Goal: Task Accomplishment & Management: Use online tool/utility

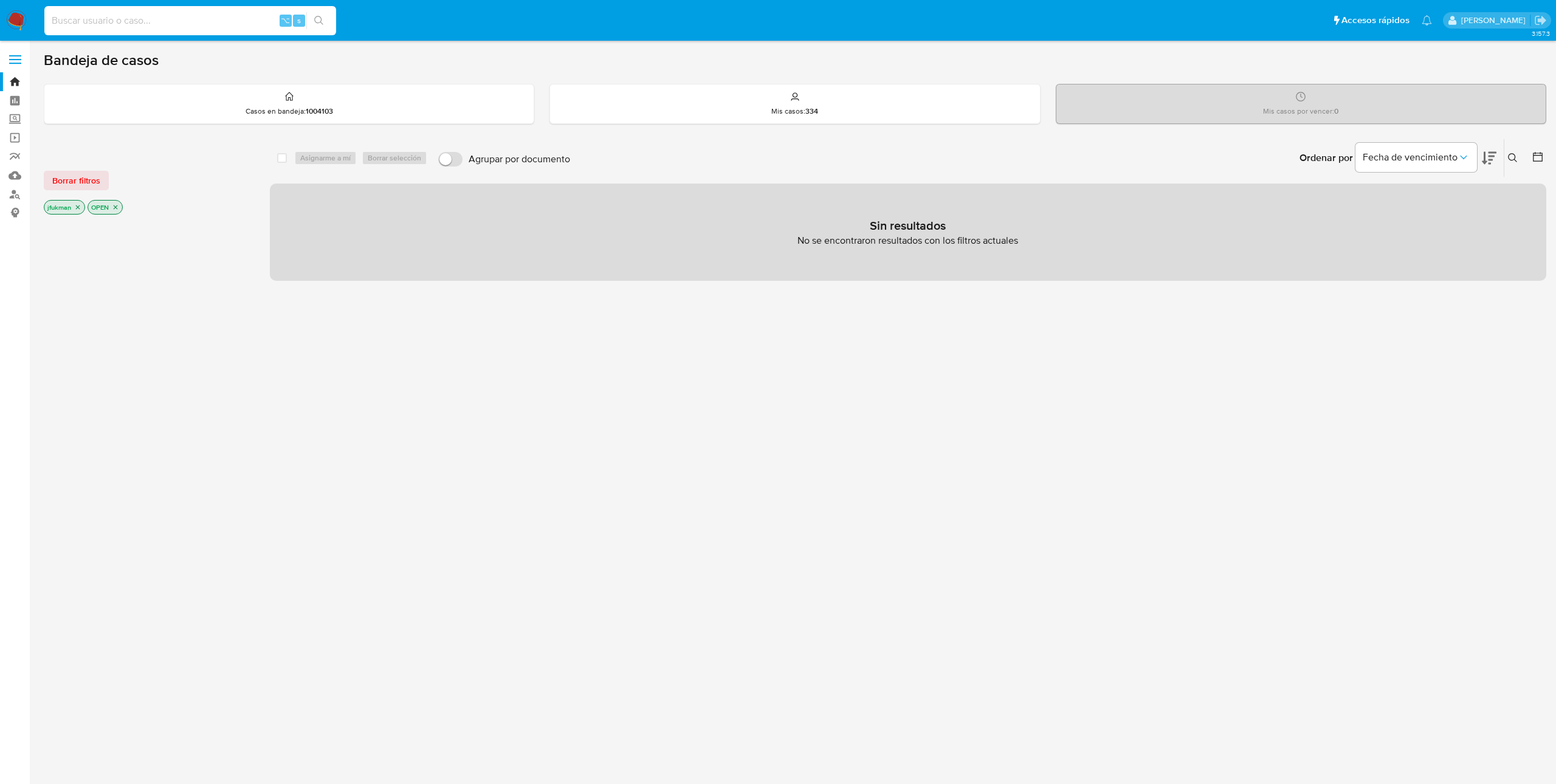
click at [133, 27] on input at bounding box center [190, 21] width 292 height 16
paste input "sUilWwzHeyxswkKdXC4d1wR5"
type input "sUilWwzHeyxswkKdXC4d1wR5"
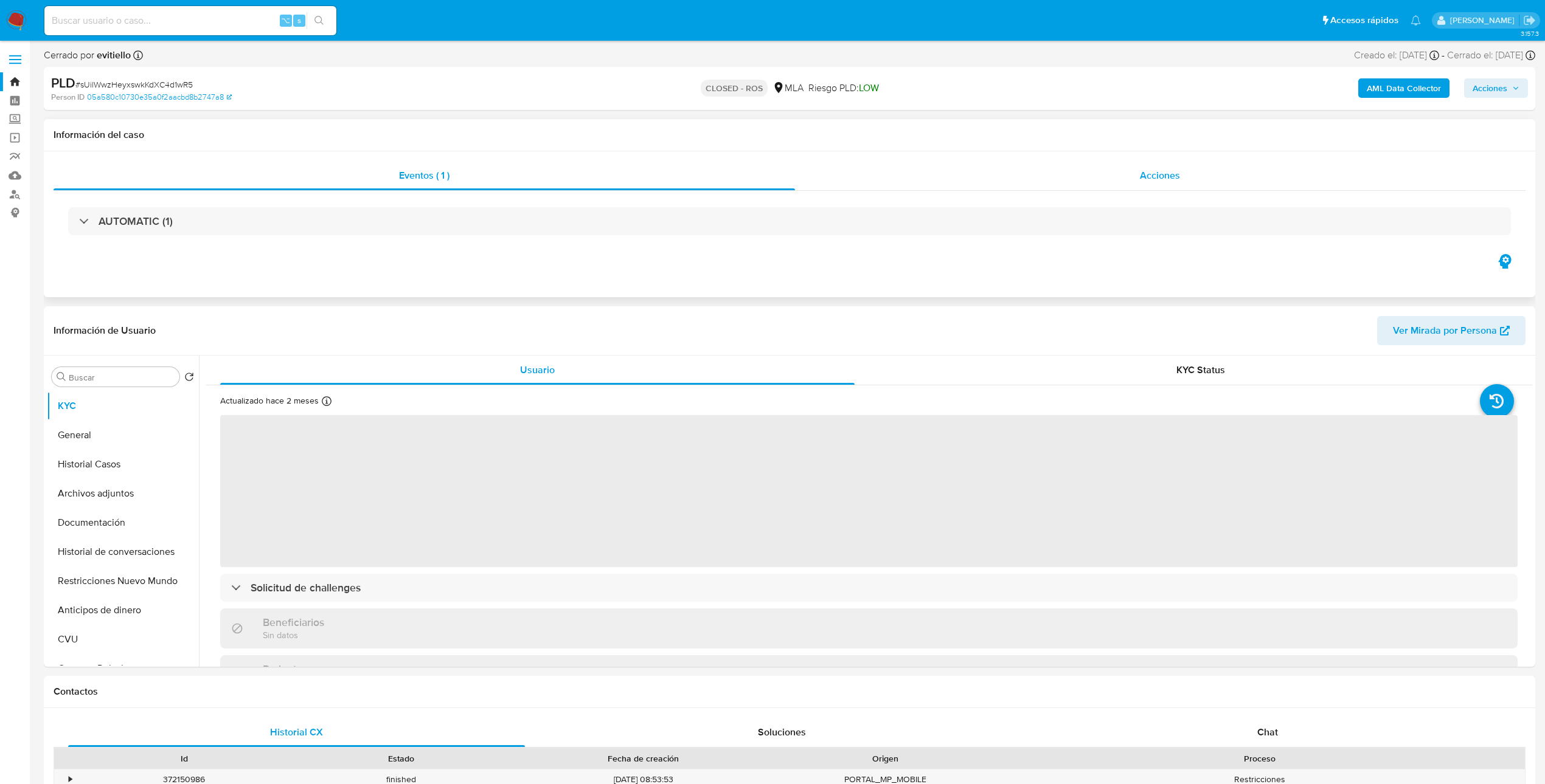
click at [1150, 188] on div "Acciones" at bounding box center [1160, 175] width 731 height 29
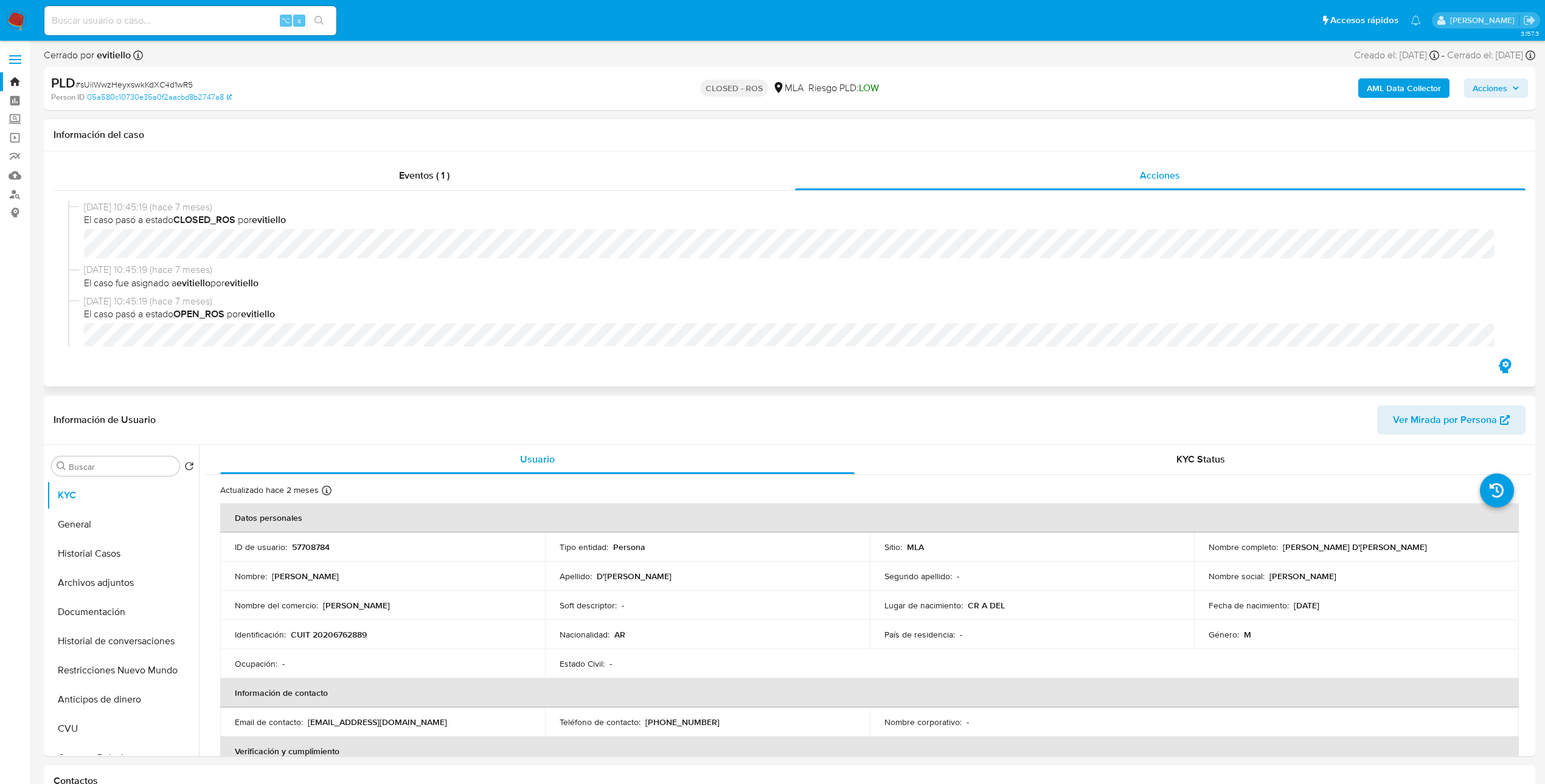
select select "10"
click at [470, 162] on div "Eventos ( 1 )" at bounding box center [424, 175] width 741 height 29
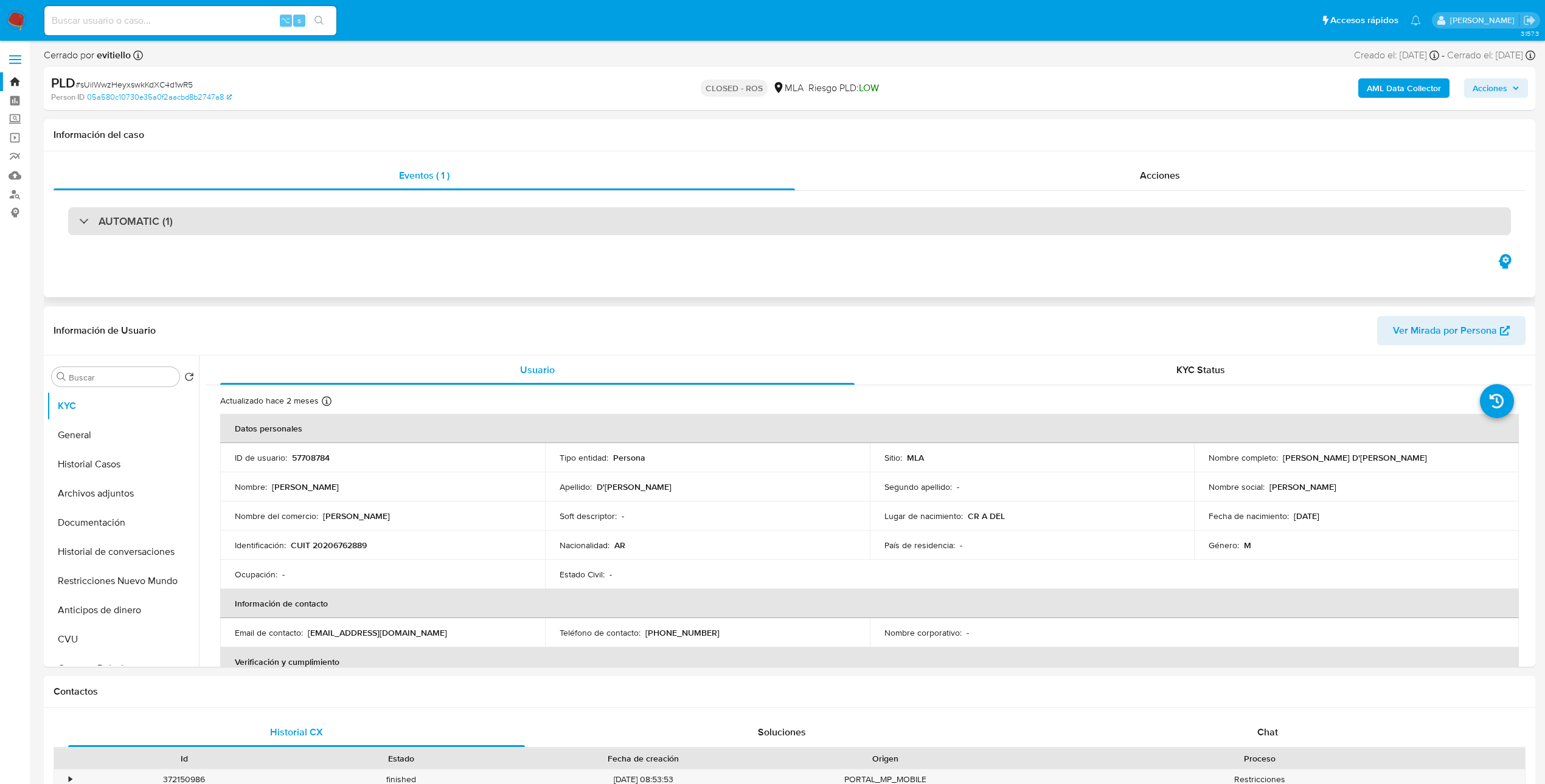
click at [362, 214] on div "AUTOMATIC (1)" at bounding box center [789, 221] width 1443 height 28
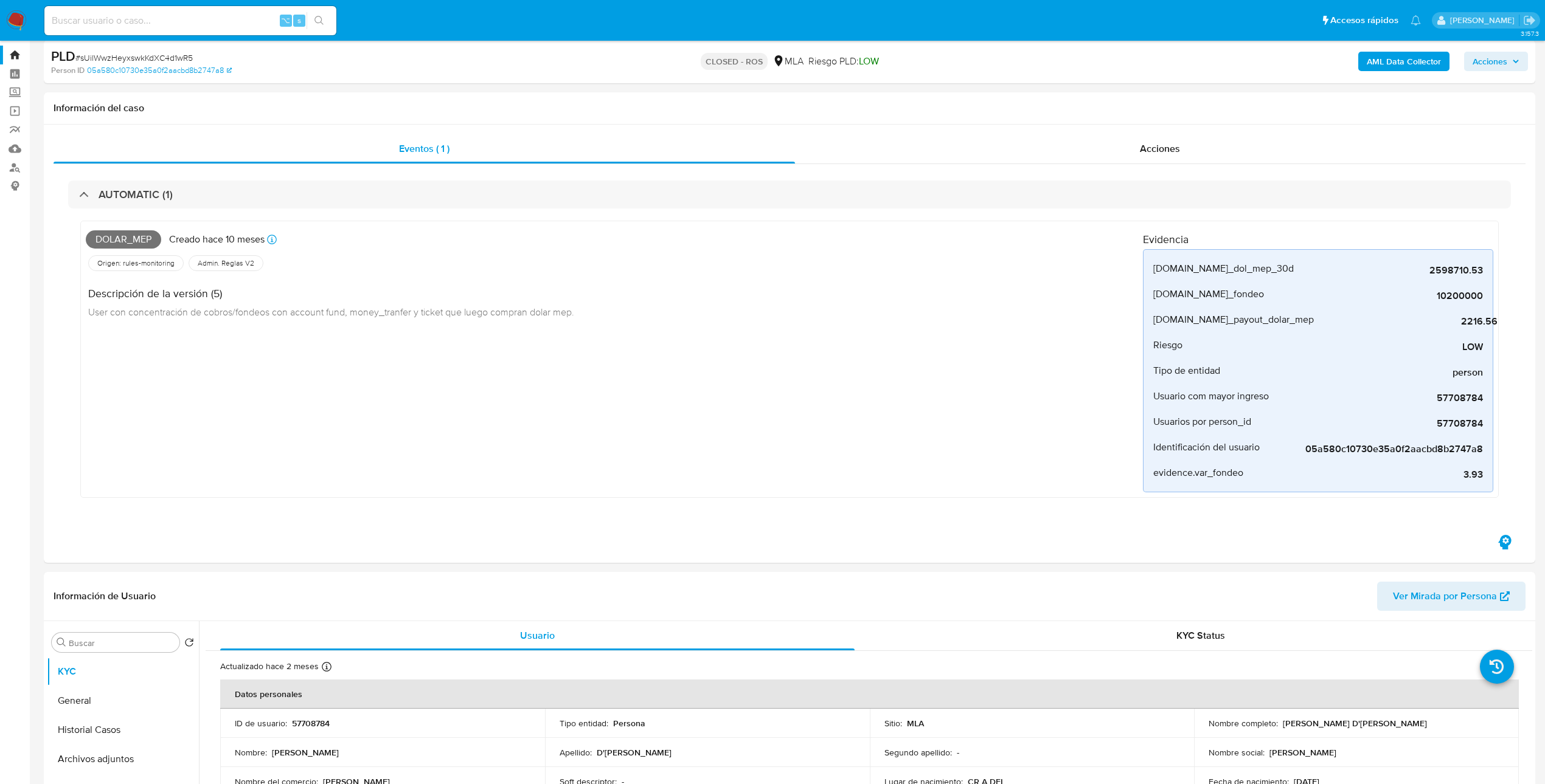
scroll to position [25, 0]
click at [233, 16] on input at bounding box center [191, 21] width 292 height 16
paste input "8Xn35exc0o2X7ZUTMZGN0QwN"
type input "8Xn35exc0o2X7ZUTMZGN0QwN"
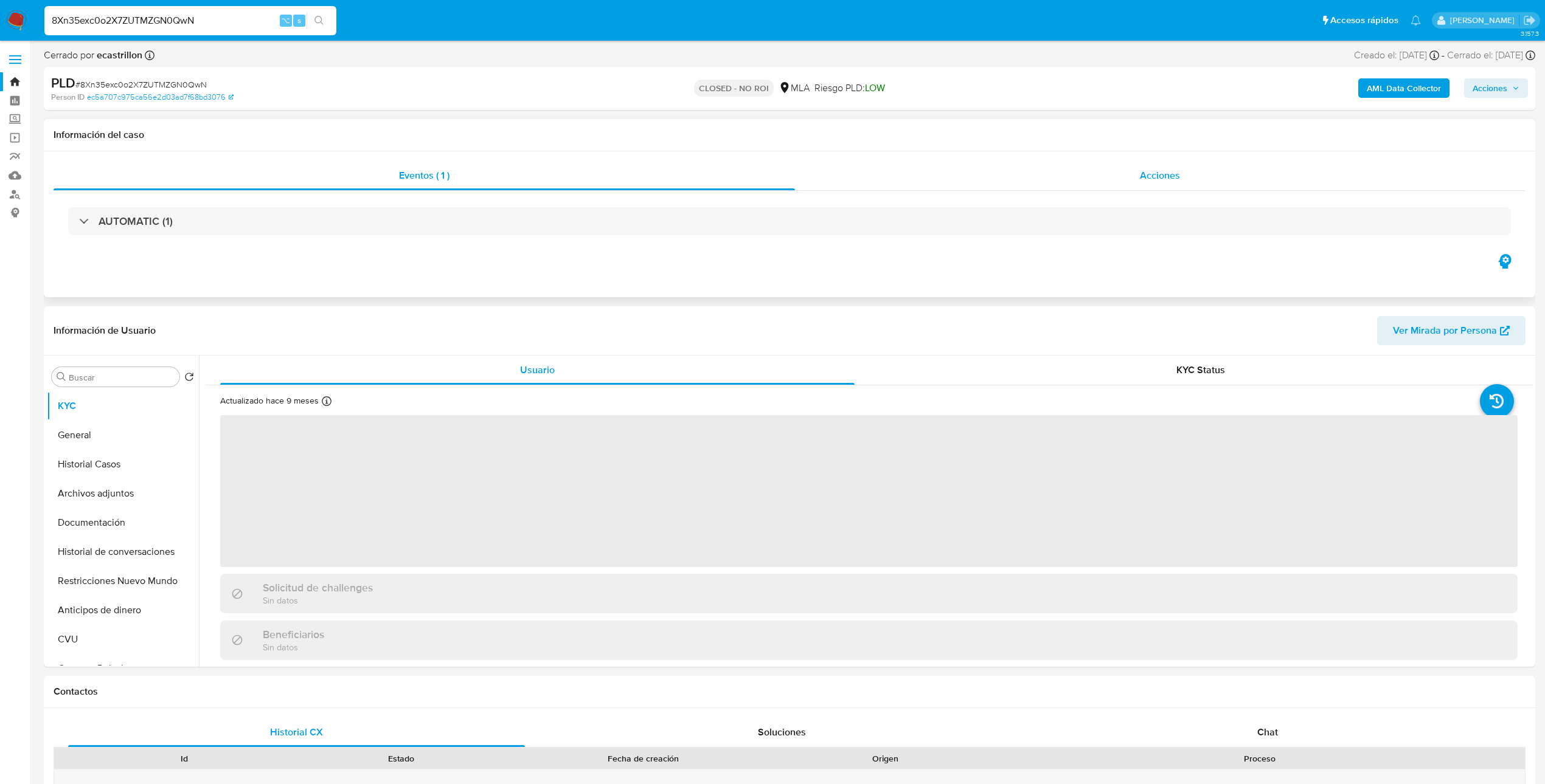
click at [1177, 181] on span "Acciones" at bounding box center [1160, 175] width 40 height 14
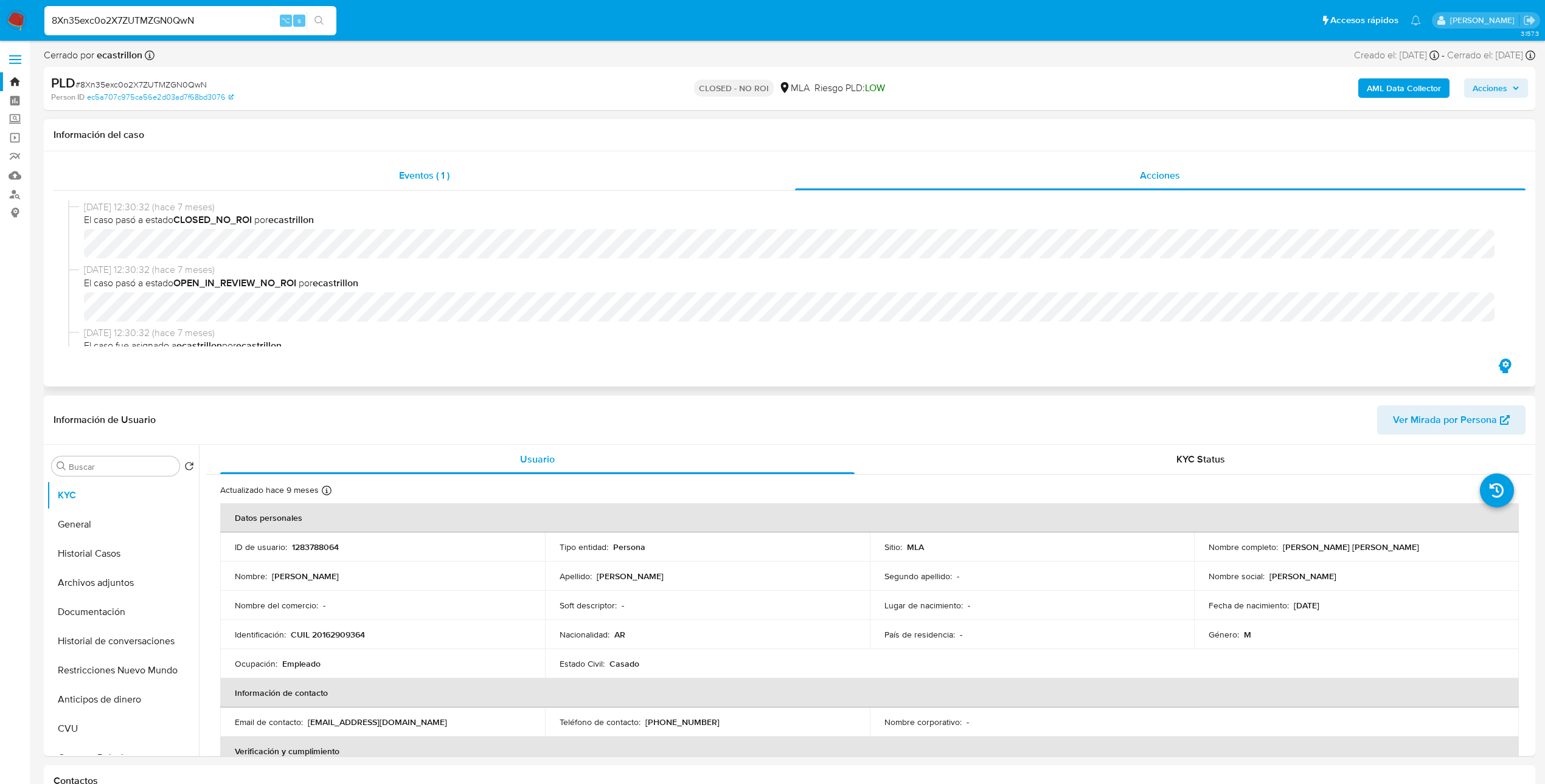
select select "10"
drag, startPoint x: 512, startPoint y: 180, endPoint x: 590, endPoint y: 184, distance: 78.1
click at [512, 180] on div "Eventos ( 1 )" at bounding box center [424, 175] width 741 height 29
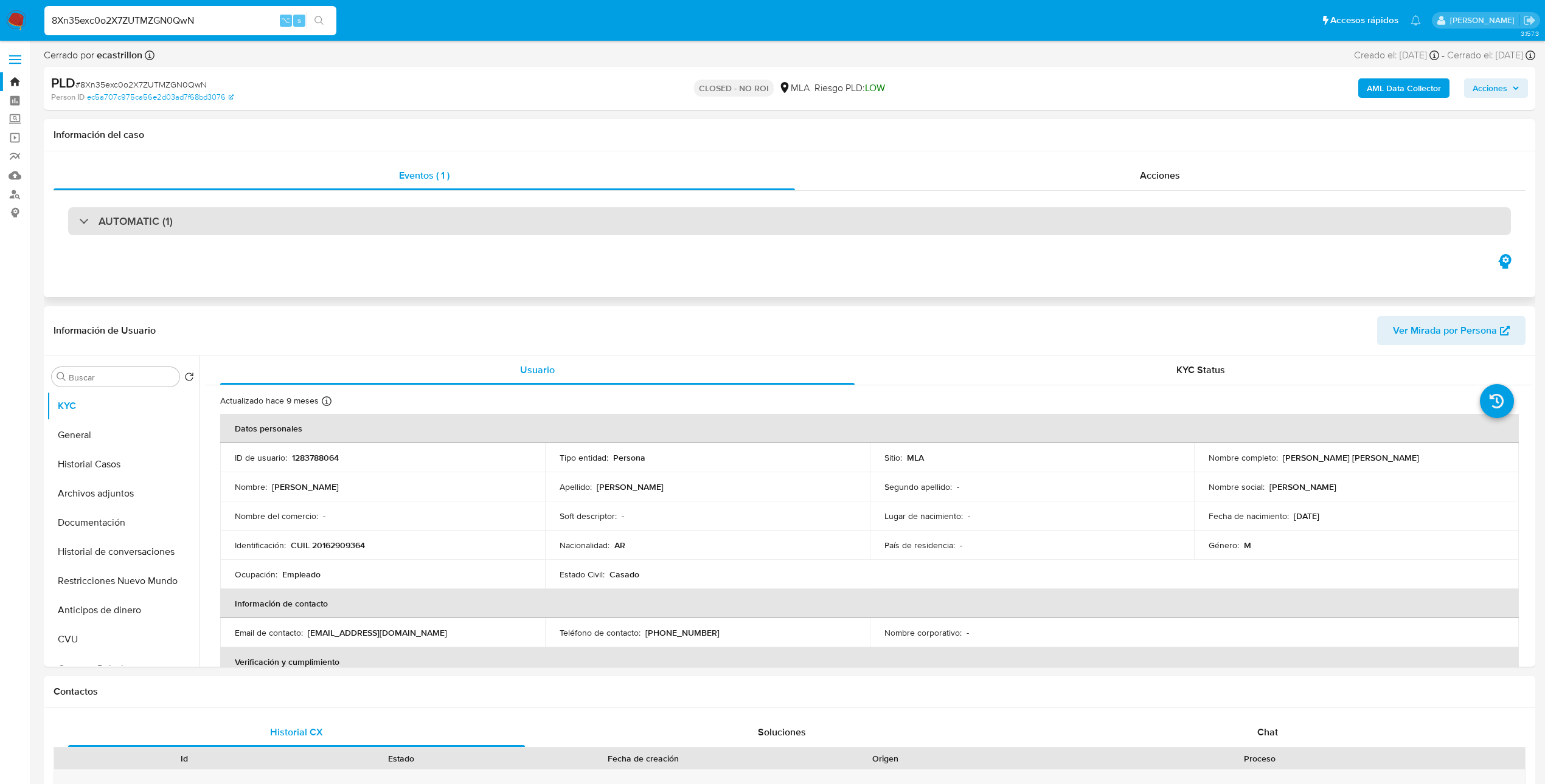
click at [662, 219] on div "AUTOMATIC (1)" at bounding box center [789, 221] width 1443 height 28
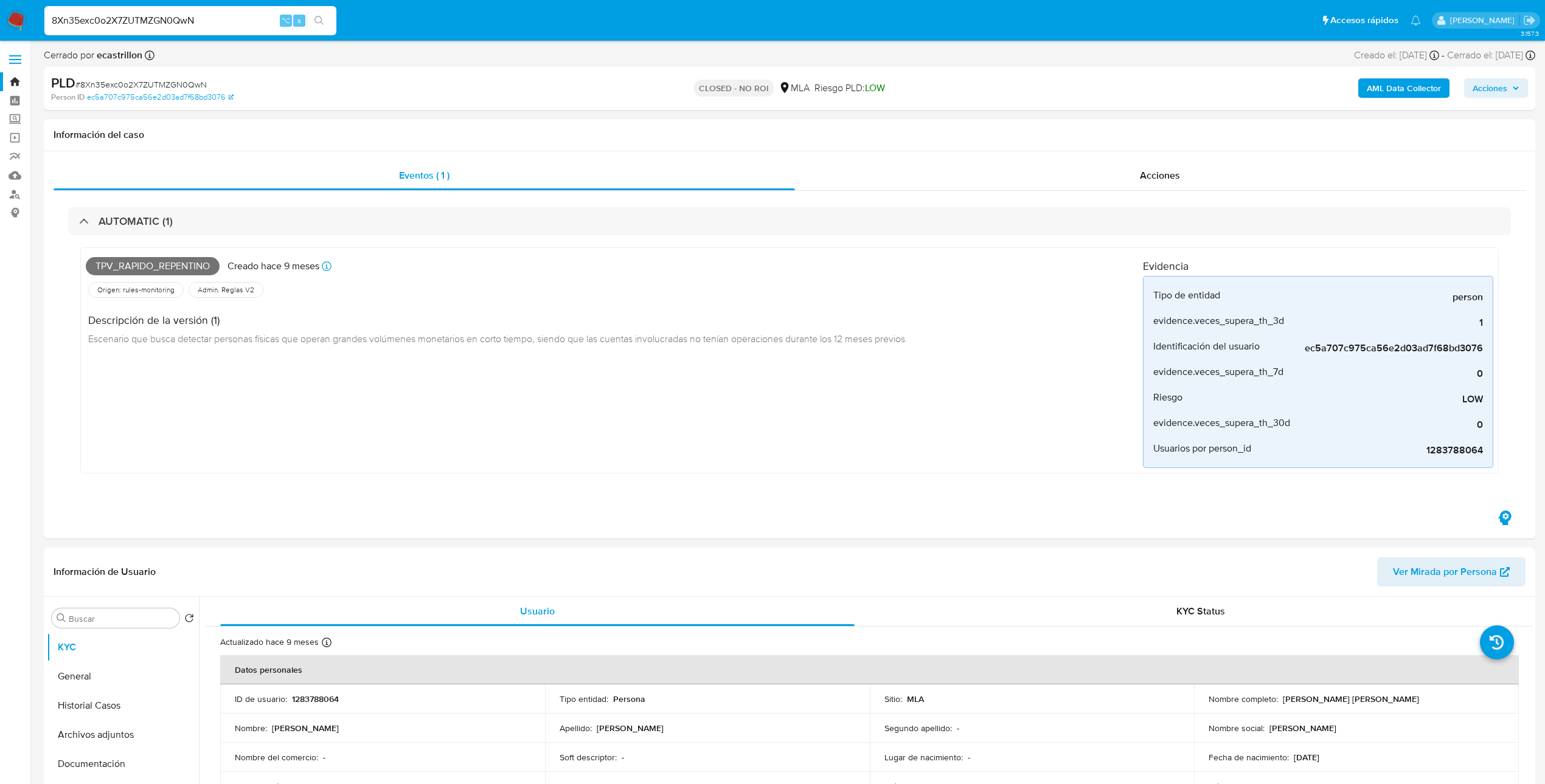
click at [203, 13] on input "8Xn35exc0o2X7ZUTMZGN0QwN" at bounding box center [191, 21] width 292 height 16
paste input "I48aFY2vWXPT3oVLdnT1dr68"
type input "I48aFY2vWXPT3oVLdnT1dr68"
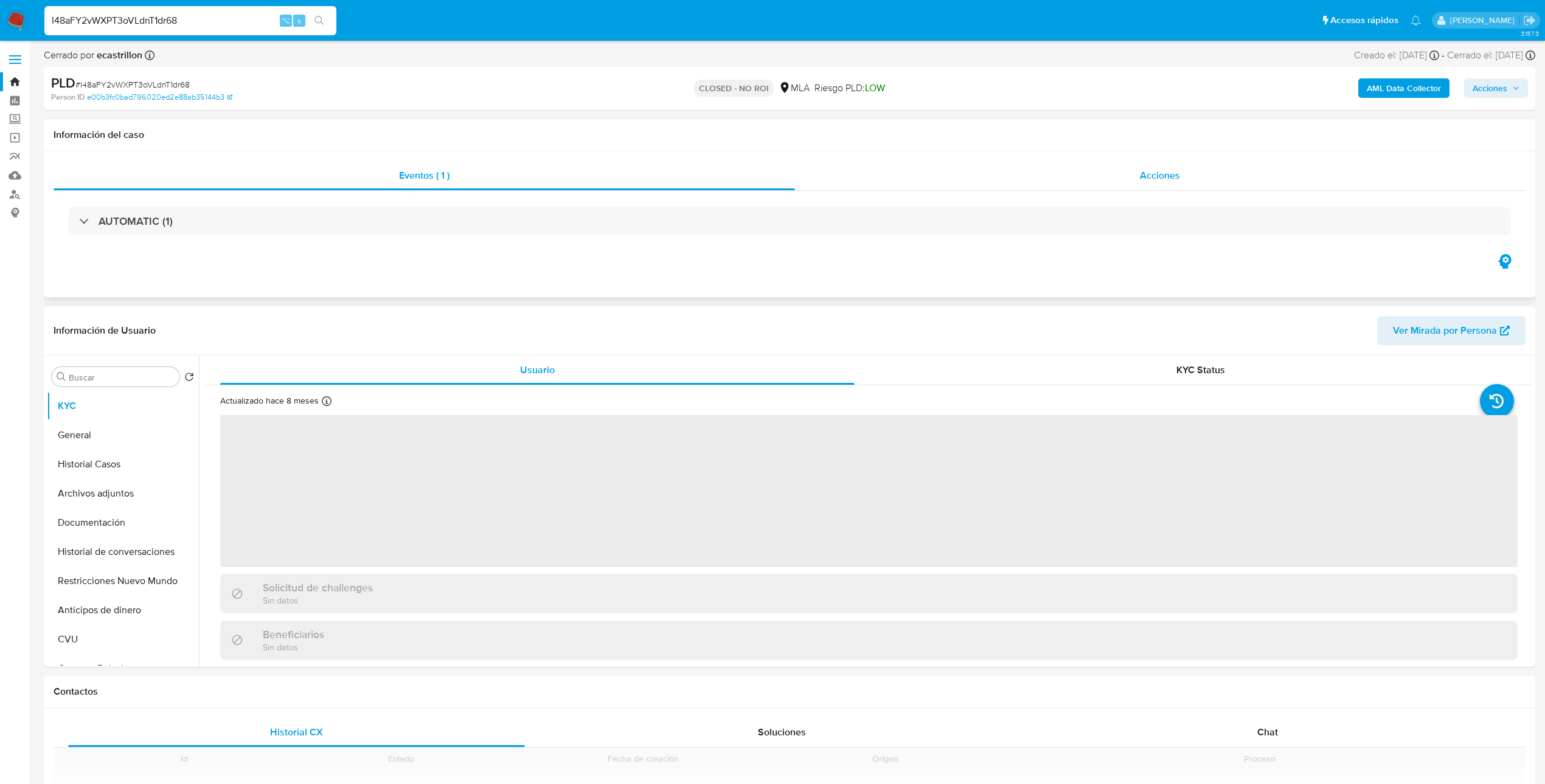
click at [1150, 174] on span "Acciones" at bounding box center [1160, 175] width 40 height 14
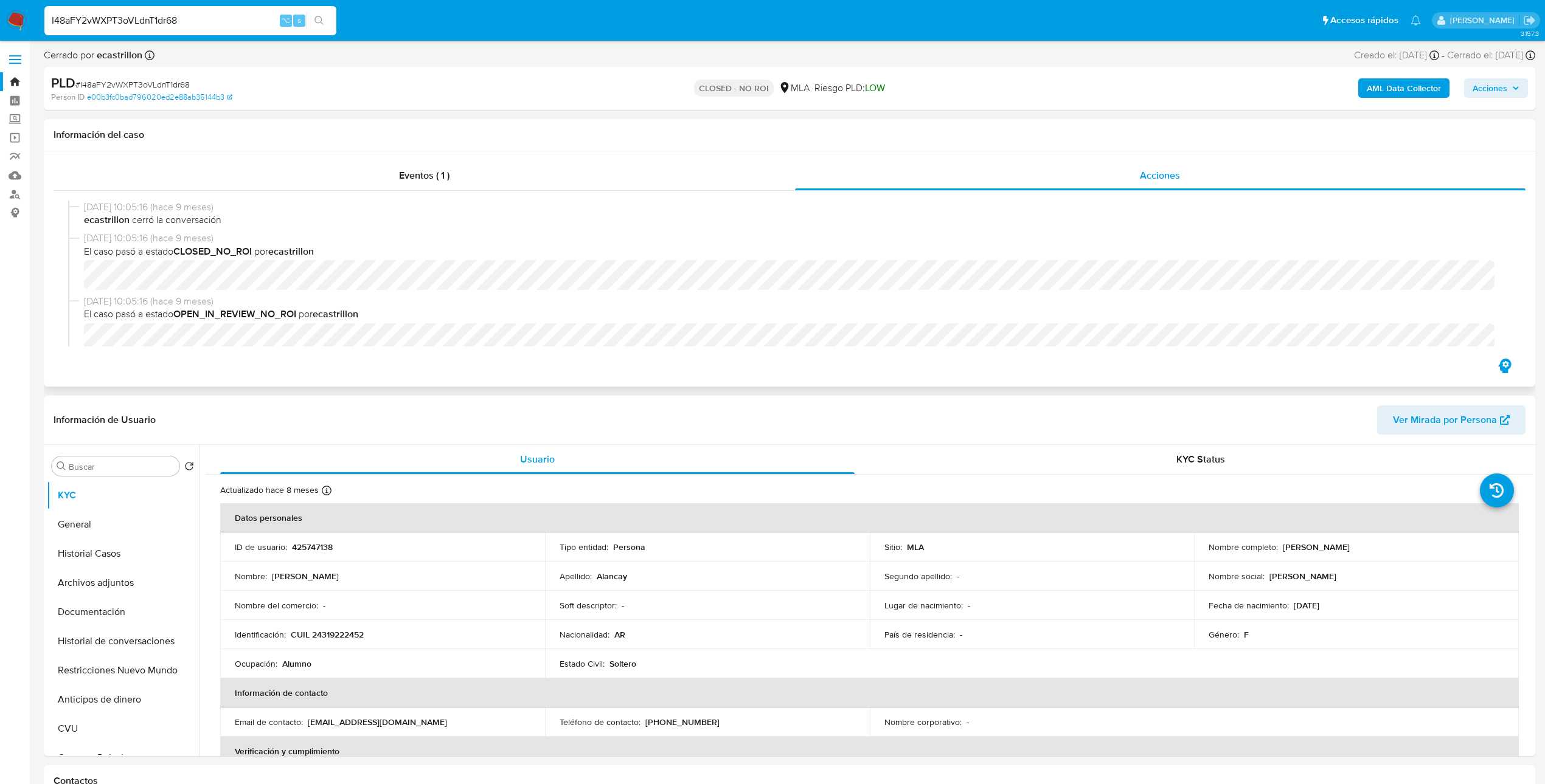
select select "10"
click at [467, 153] on div "Eventos ( 1 ) Acciones [DATE] 10:05:16 (hace 9 meses) ecastrillon cerró la conv…" at bounding box center [789, 269] width 1491 height 235
click at [450, 169] on div "Eventos ( 1 )" at bounding box center [424, 175] width 741 height 29
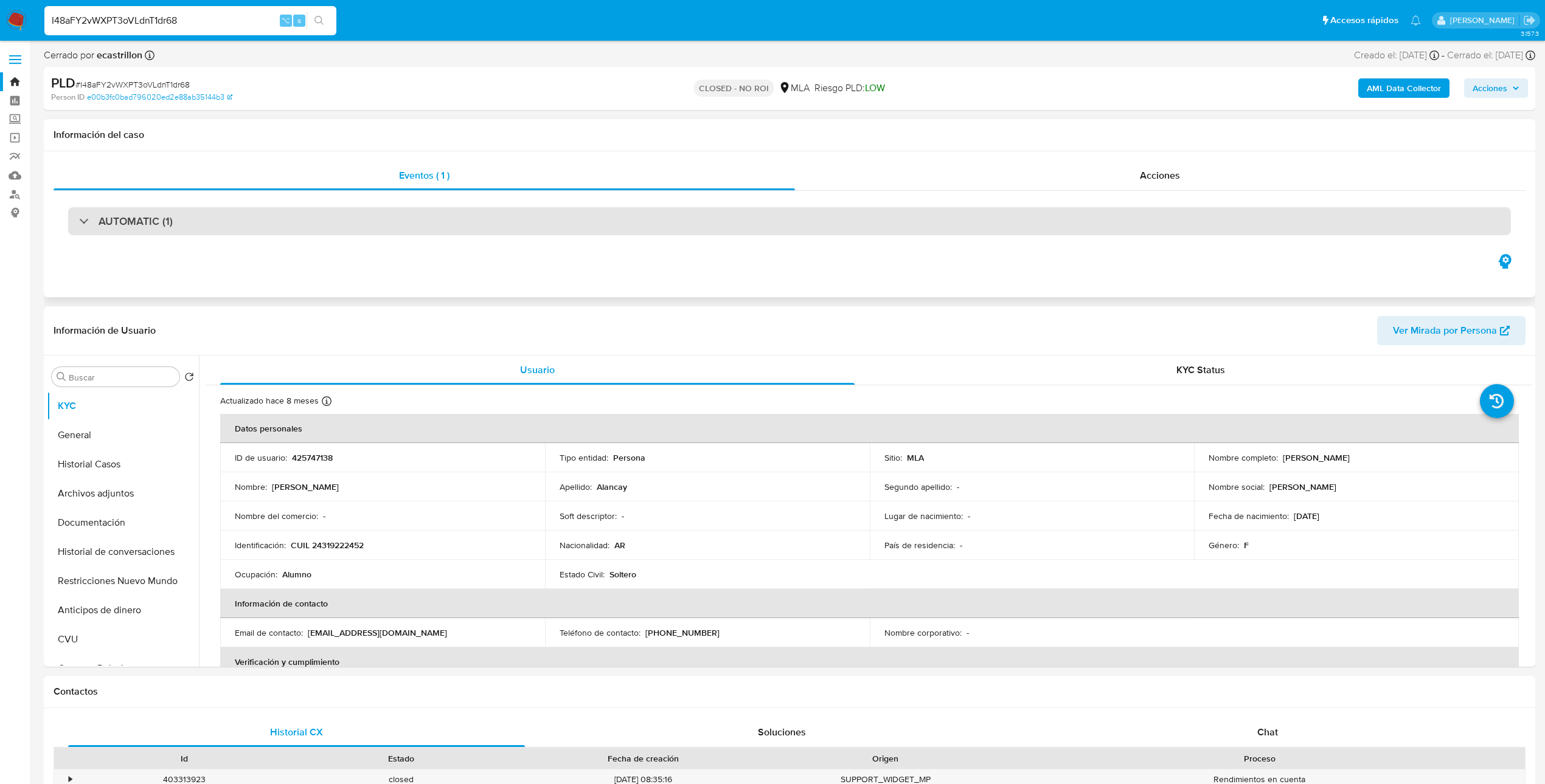
click at [877, 229] on div "AUTOMATIC (1)" at bounding box center [789, 221] width 1443 height 28
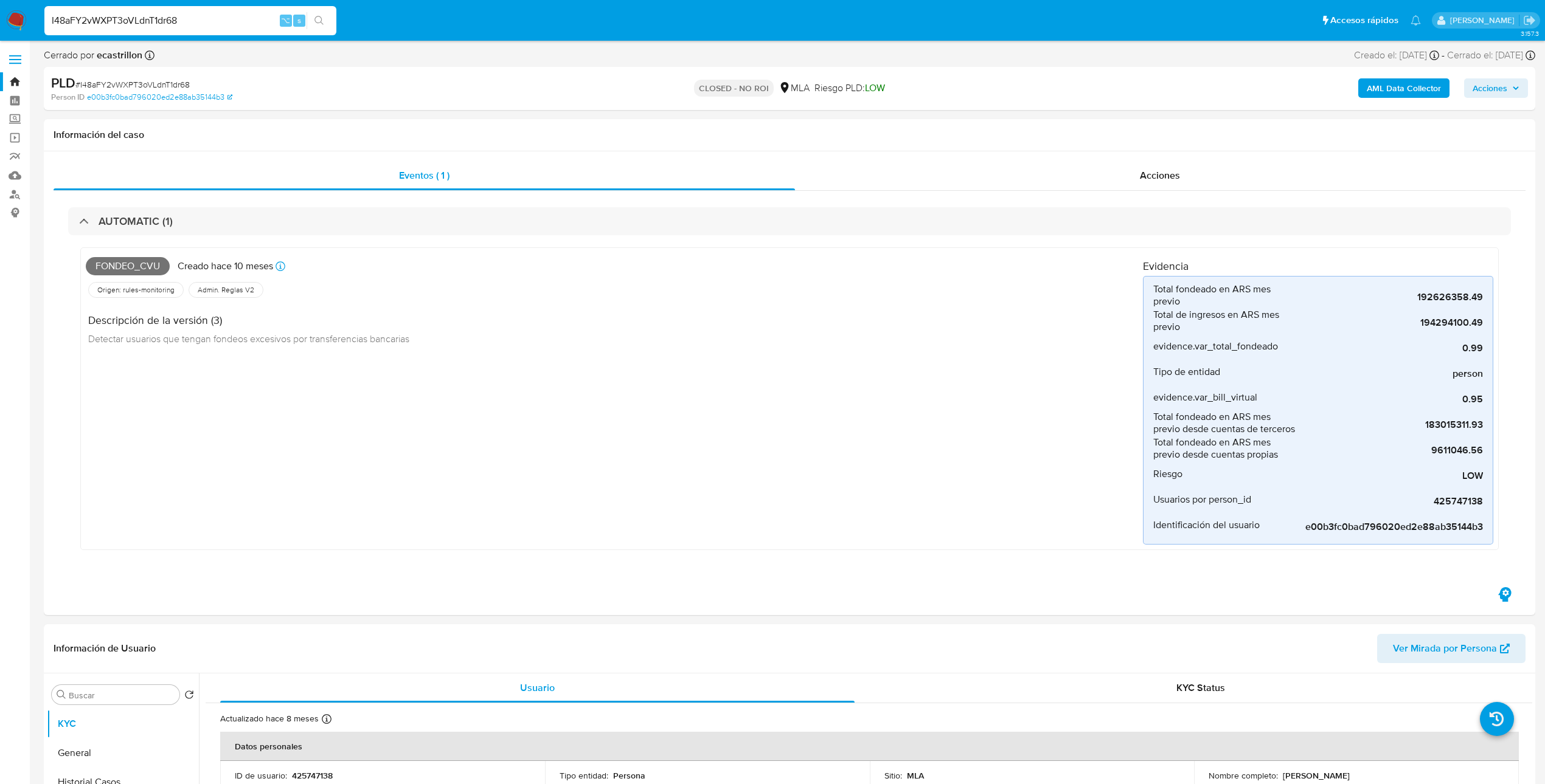
click at [245, 21] on input "I48aFY2vWXPT3oVLdnT1dr68" at bounding box center [191, 21] width 292 height 16
paste input "rJSliPKuwgds18bUH3WrmUz3"
type input "rJSliPKuwgds18bUH3WrmUz3"
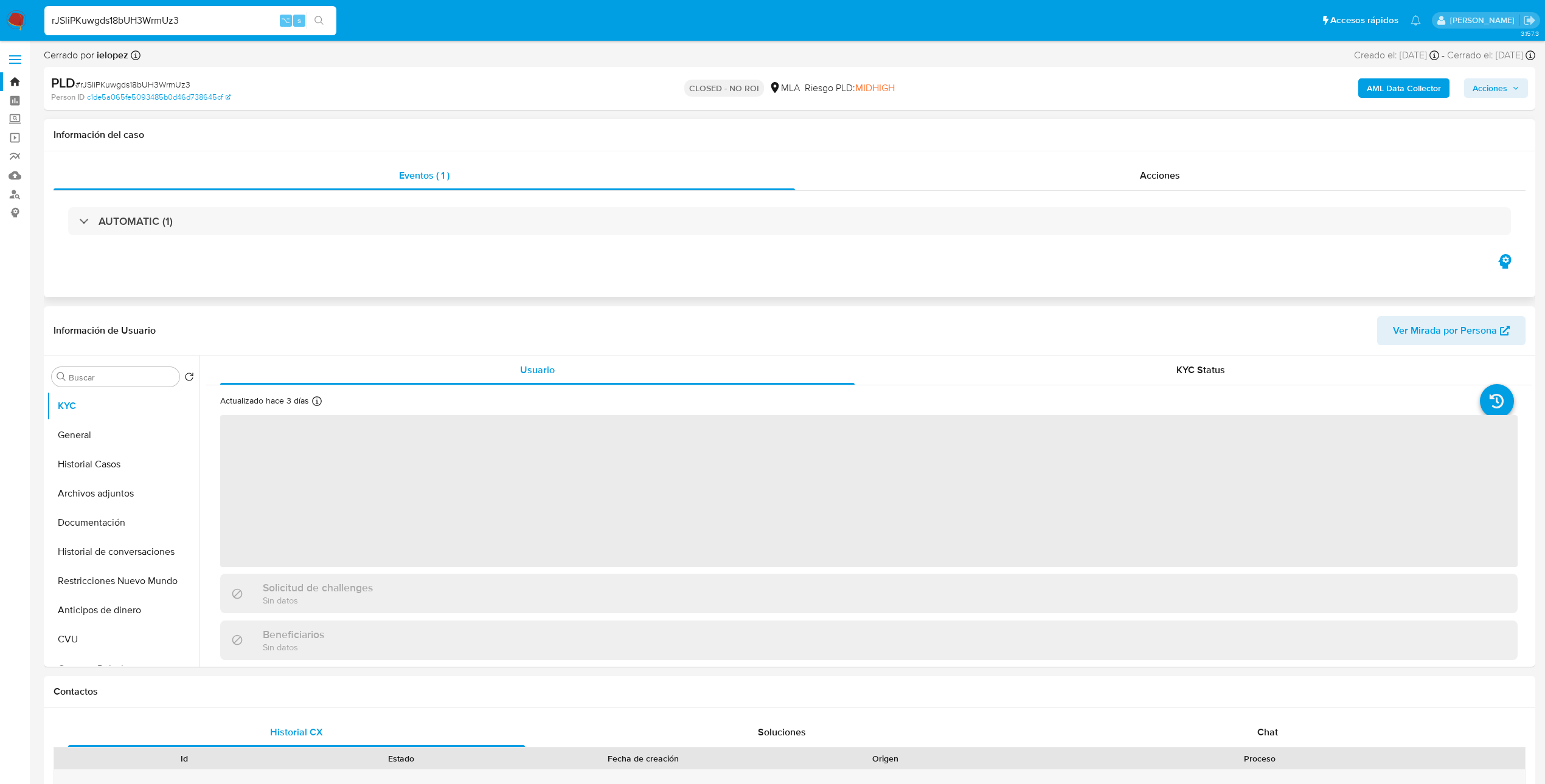
click at [370, 195] on div "AUTOMATIC (1)" at bounding box center [789, 221] width 1471 height 61
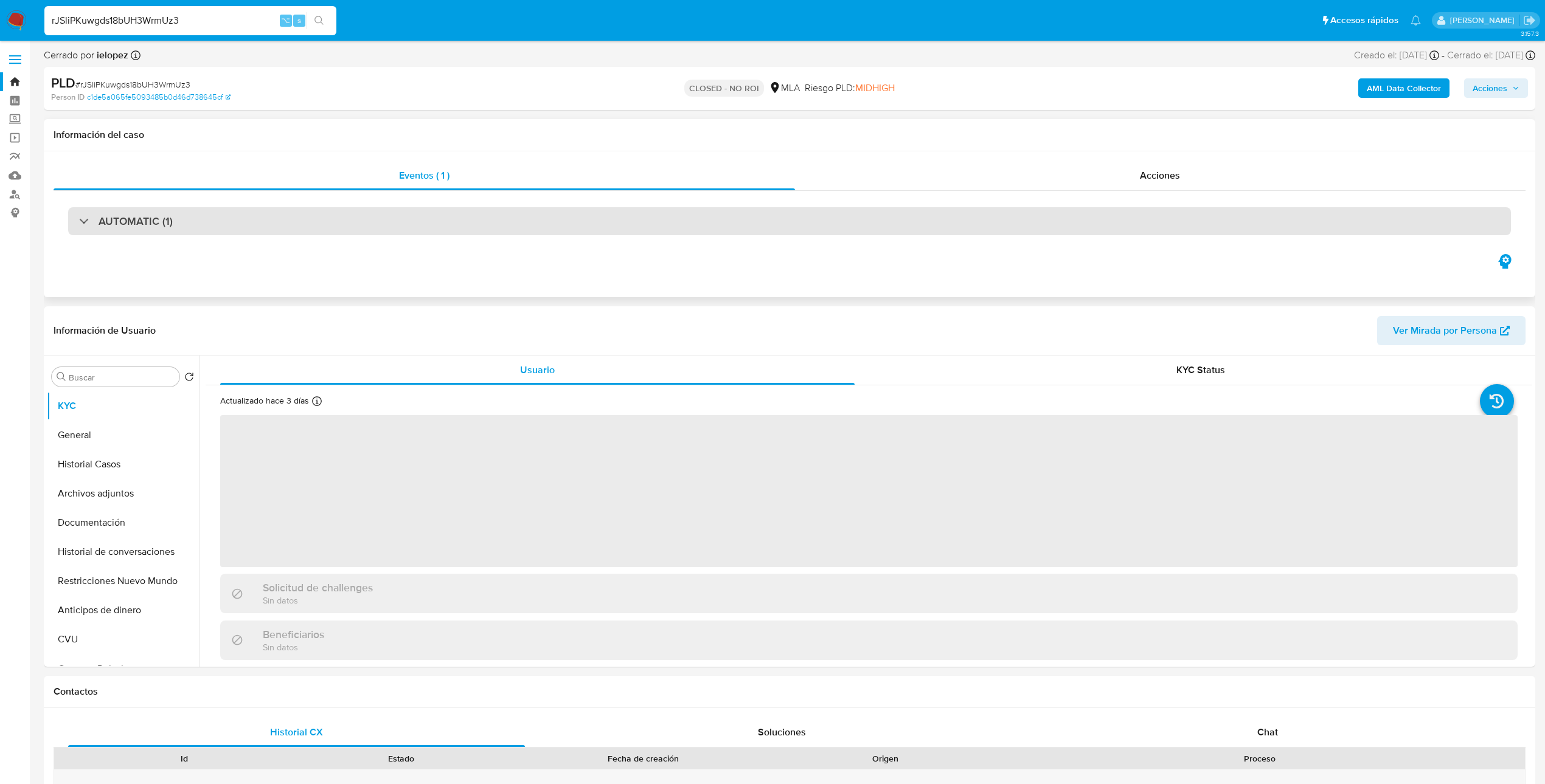
click at [352, 225] on div "AUTOMATIC (1)" at bounding box center [789, 221] width 1443 height 28
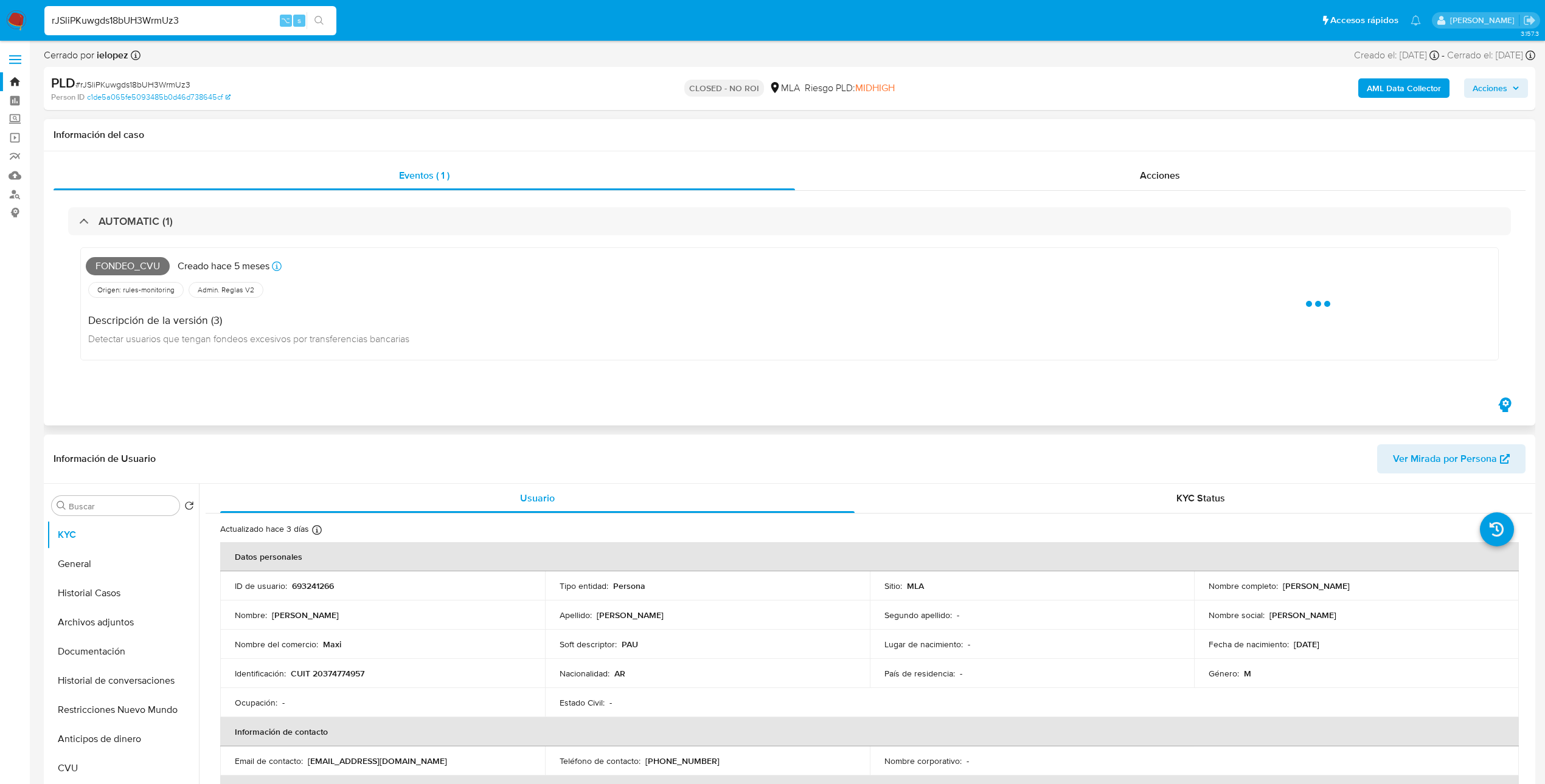
select select "10"
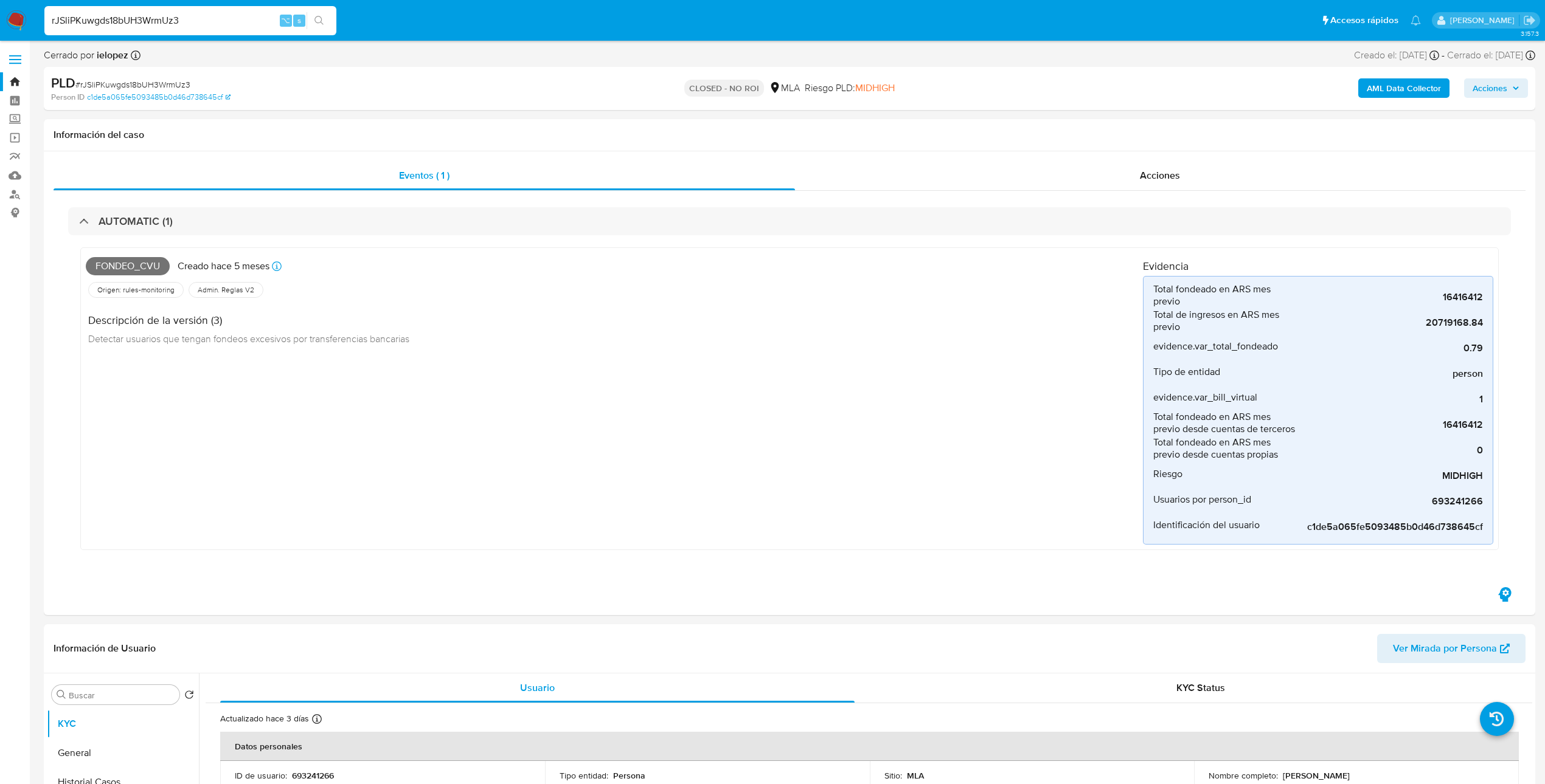
click at [230, 25] on input "rJSliPKuwgds18bUH3WrmUz3" at bounding box center [191, 21] width 292 height 16
paste input "yCUXoOaZbhmkBlnSdVRvw19"
type input "ryCUXoOaZbhmkBlnSdVRvw19"
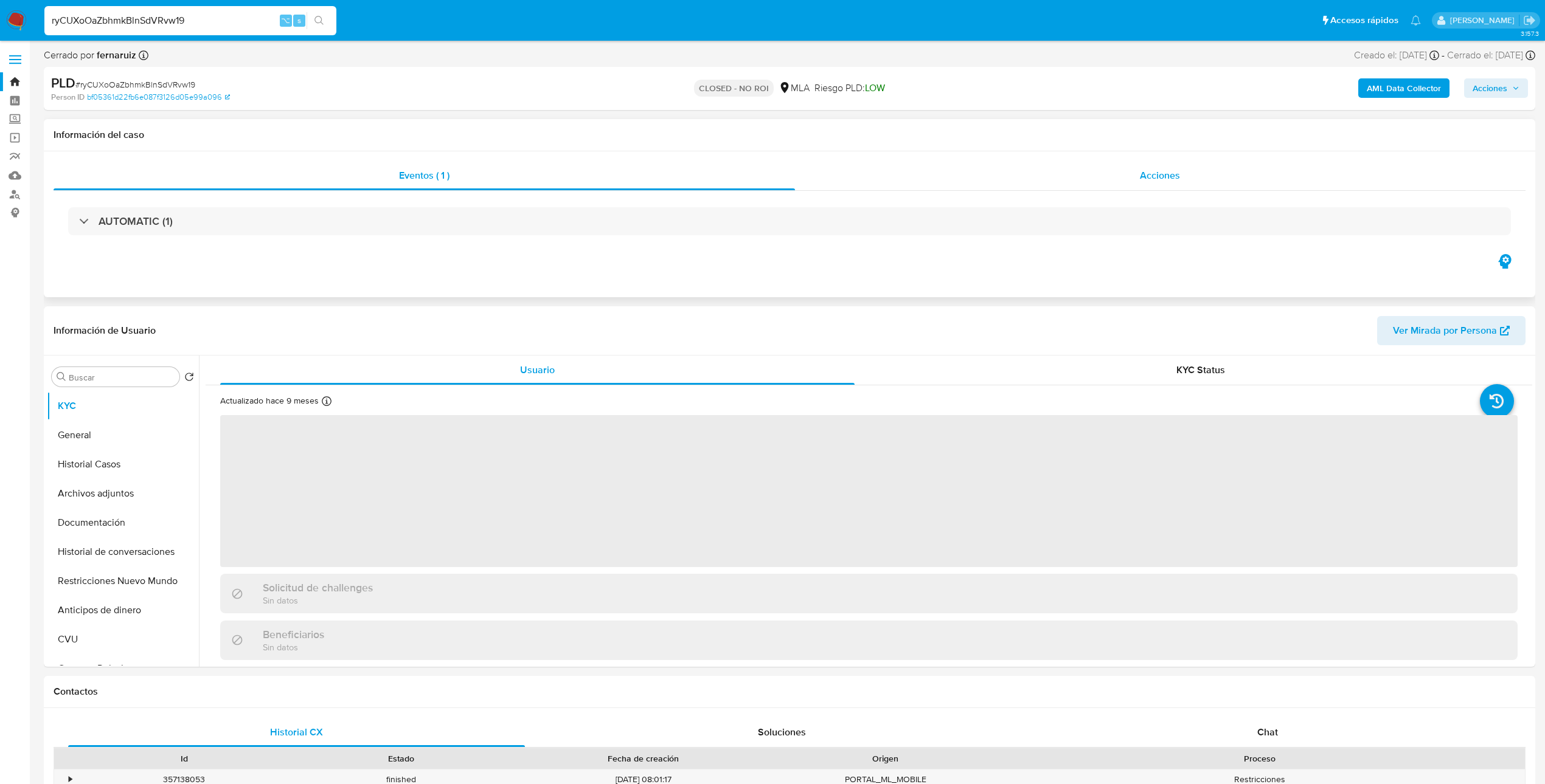
click at [1183, 175] on div "Acciones" at bounding box center [1160, 175] width 731 height 29
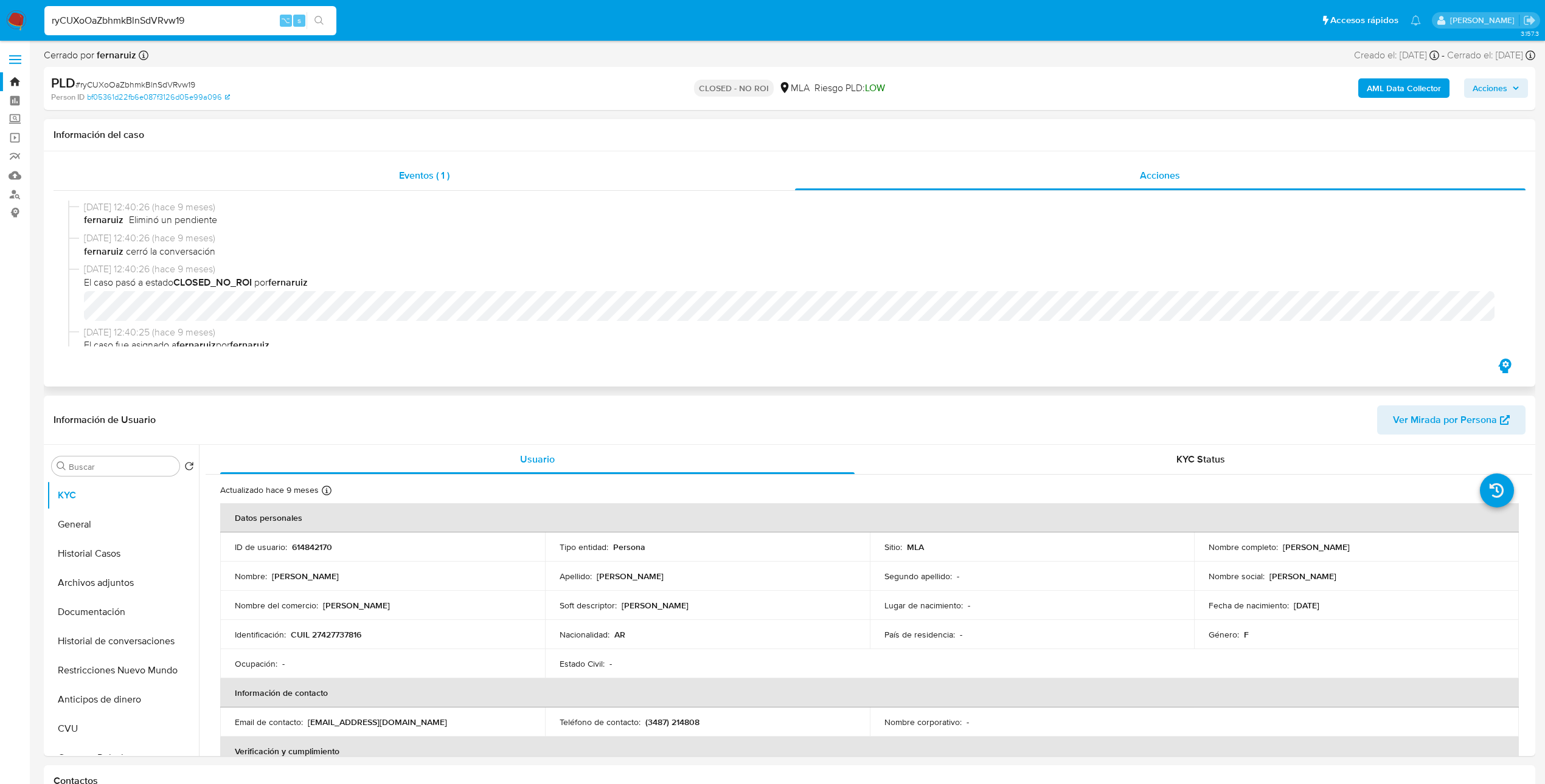
select select "10"
click at [481, 176] on div "Eventos ( 1 )" at bounding box center [424, 175] width 741 height 29
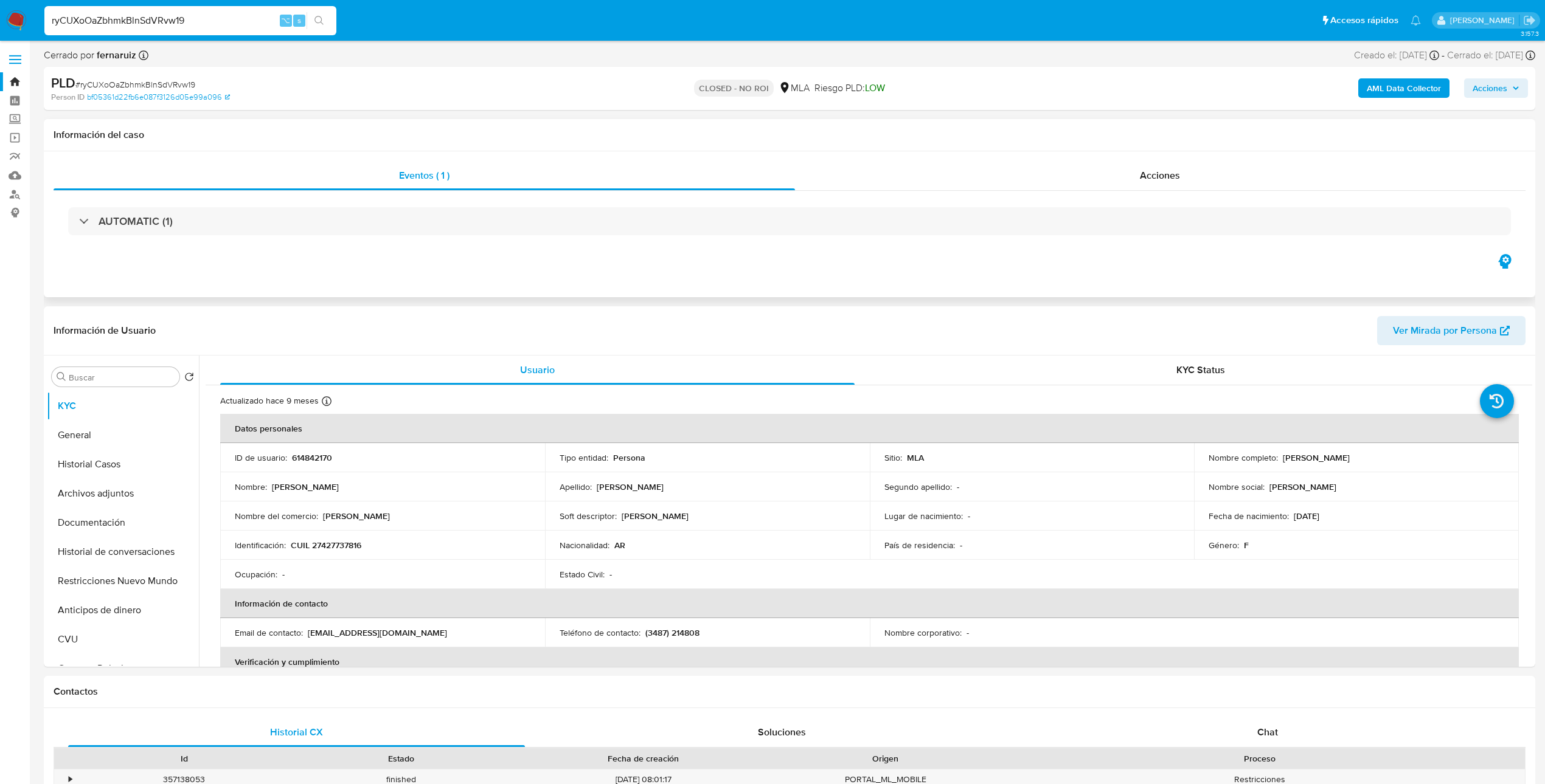
click at [701, 260] on div "Eventos ( 1 ) Acciones AUTOMATIC (1)" at bounding box center [789, 224] width 1491 height 146
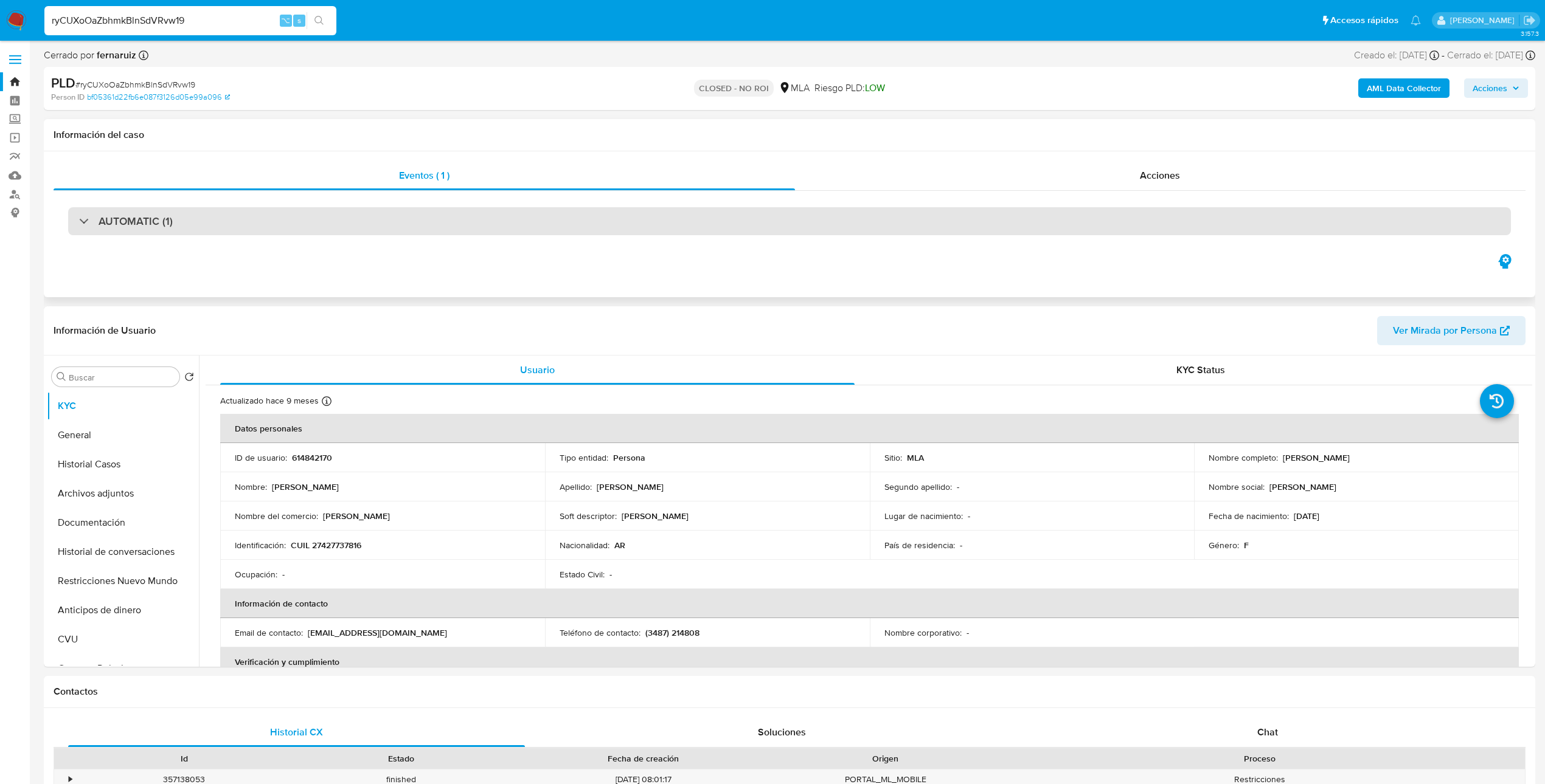
click at [709, 230] on div "AUTOMATIC (1)" at bounding box center [789, 221] width 1443 height 28
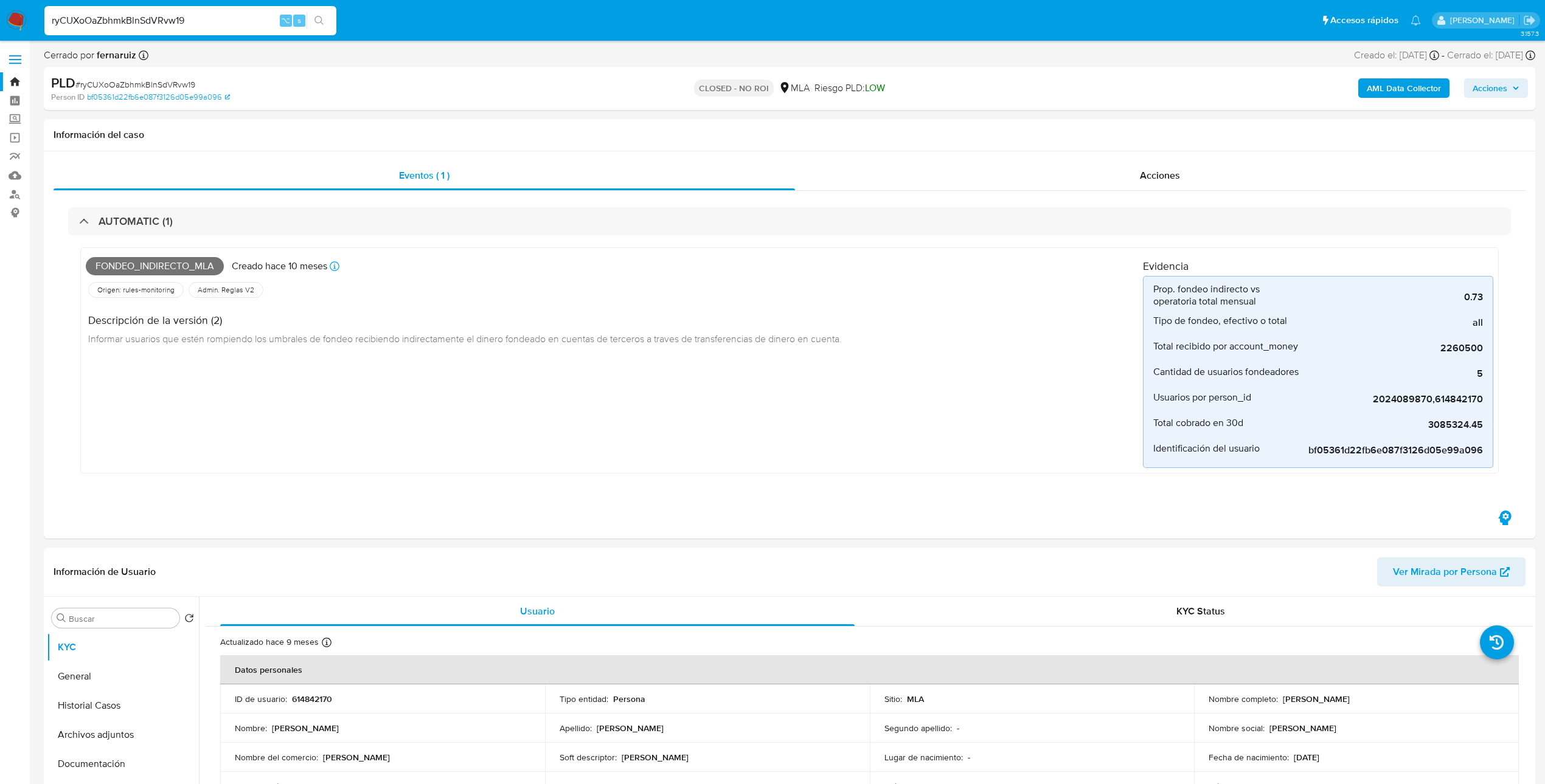
click at [199, 29] on div "ryCUXoOaZbhmkBlnSdVRvw19 ⌥ s" at bounding box center [191, 20] width 292 height 29
click at [203, 20] on input "ryCUXoOaZbhmkBlnSdVRvw19" at bounding box center [191, 21] width 292 height 16
click at [203, 17] on input "ryCUXoOaZbhmkBlnSdVRvw19" at bounding box center [191, 21] width 292 height 16
paste input "U2qu596ZX5KHsU7RbVKARtZP"
type input "U2qu596ZX5KHsU7RbVKARtZP"
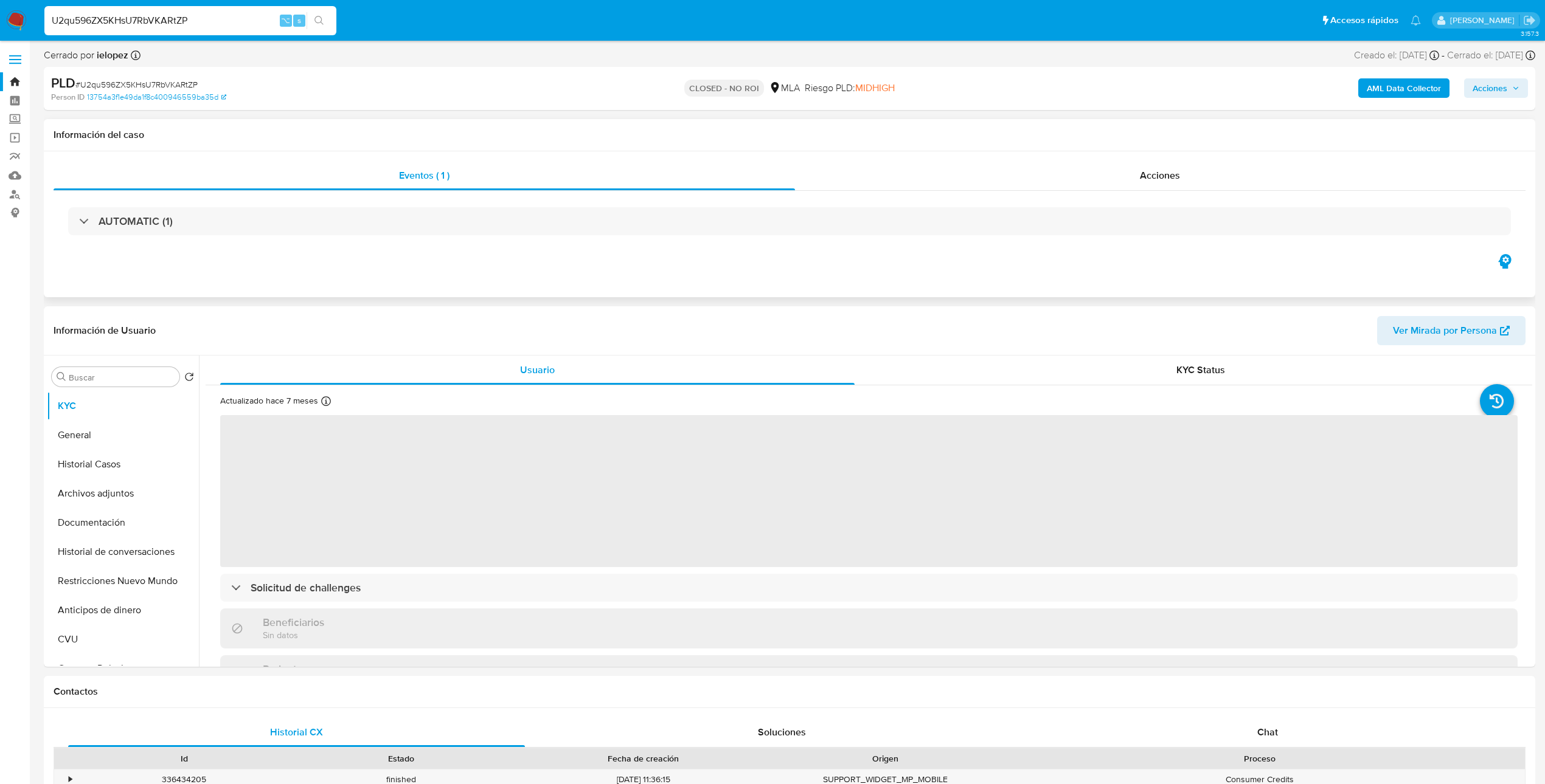
click at [585, 236] on div "AUTOMATIC (1)" at bounding box center [789, 221] width 1471 height 61
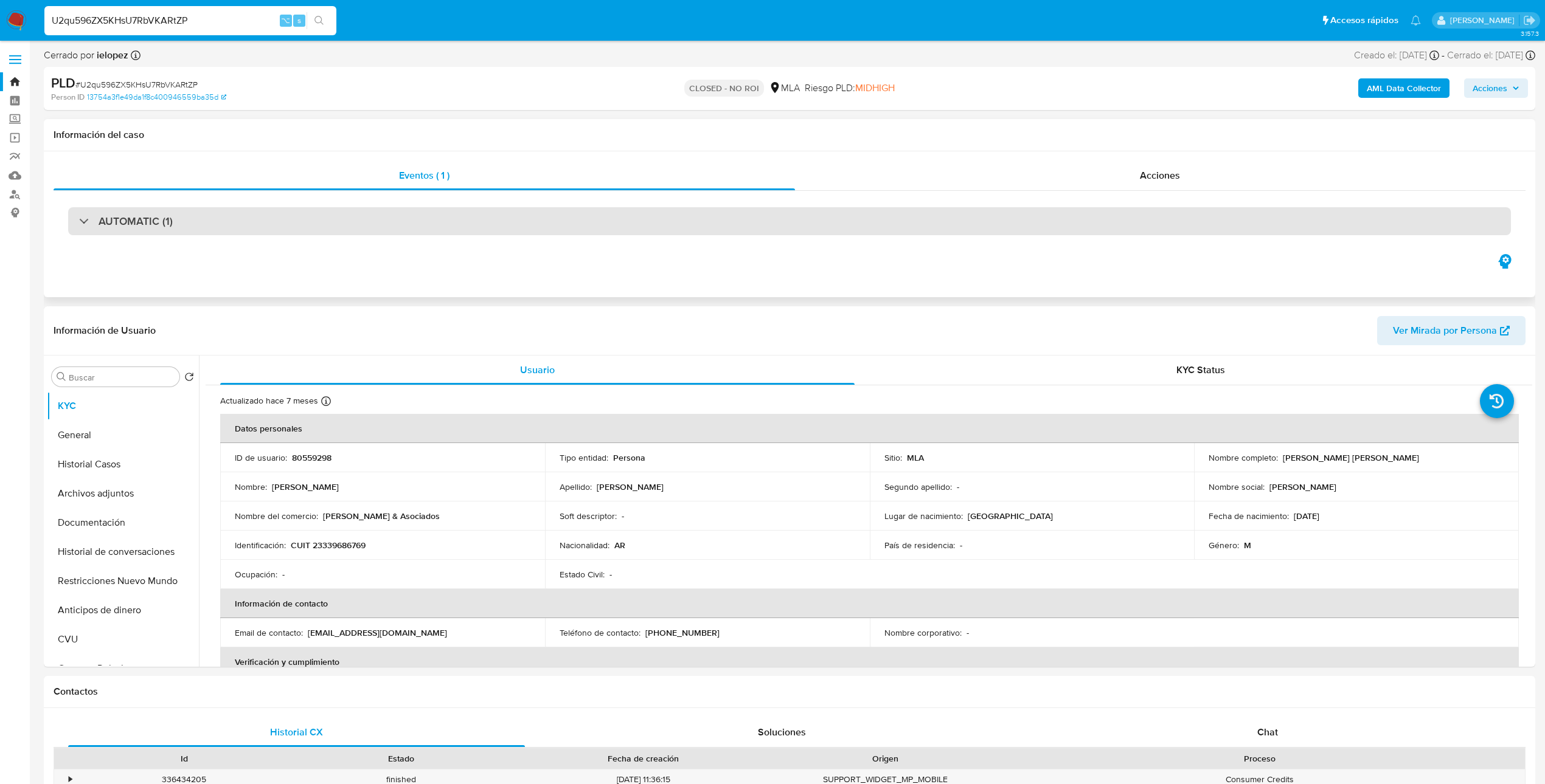
click at [598, 217] on div "AUTOMATIC (1)" at bounding box center [789, 221] width 1443 height 28
select select "10"
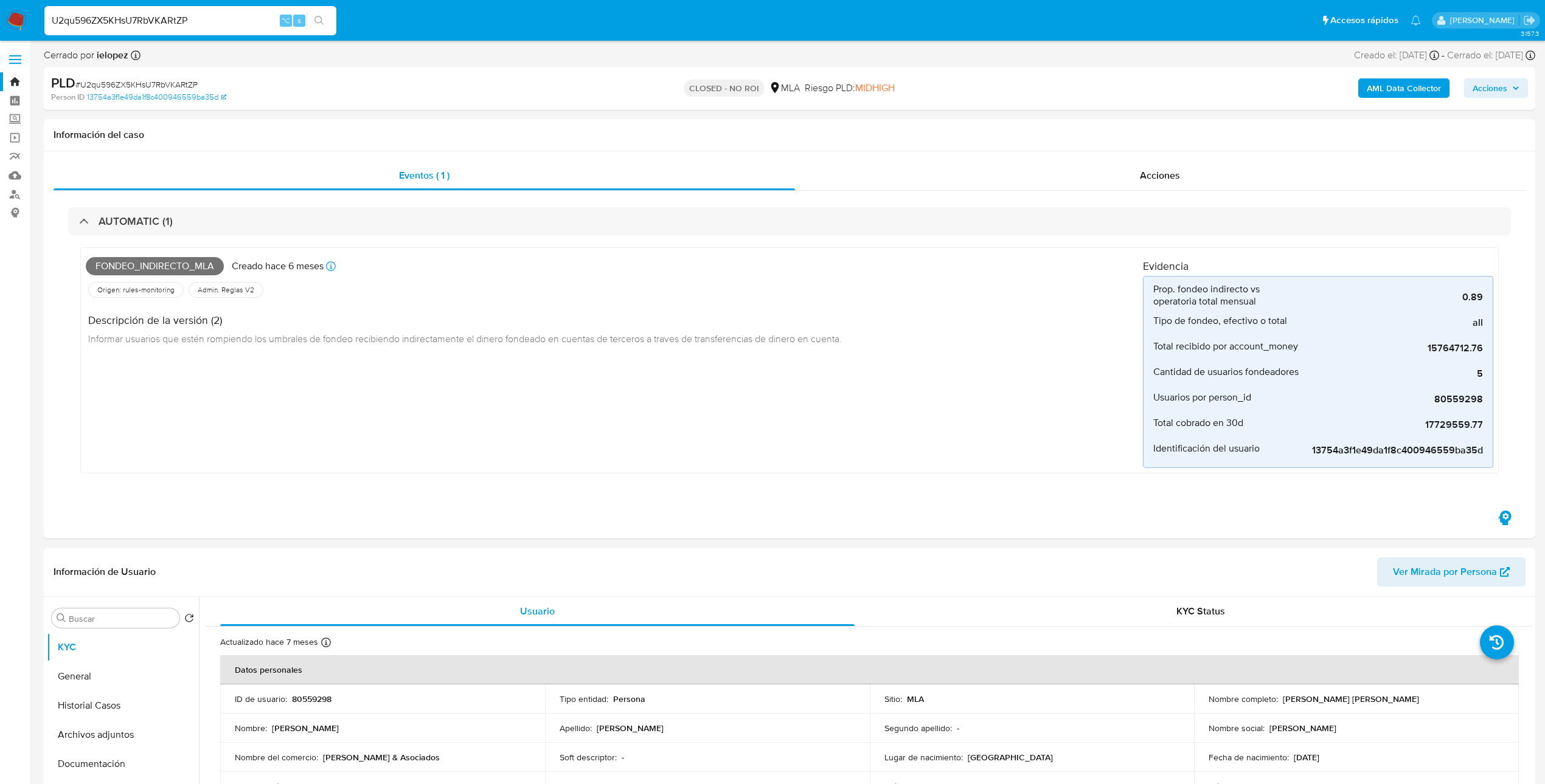
click at [191, 19] on input "U2qu596ZX5KHsU7RbVKARtZP" at bounding box center [191, 21] width 292 height 16
paste input "TUXrPDrHEGnwhNmeugjr5dDi"
type input "TUXrPDrHEGnwhNmeugjr5dDi"
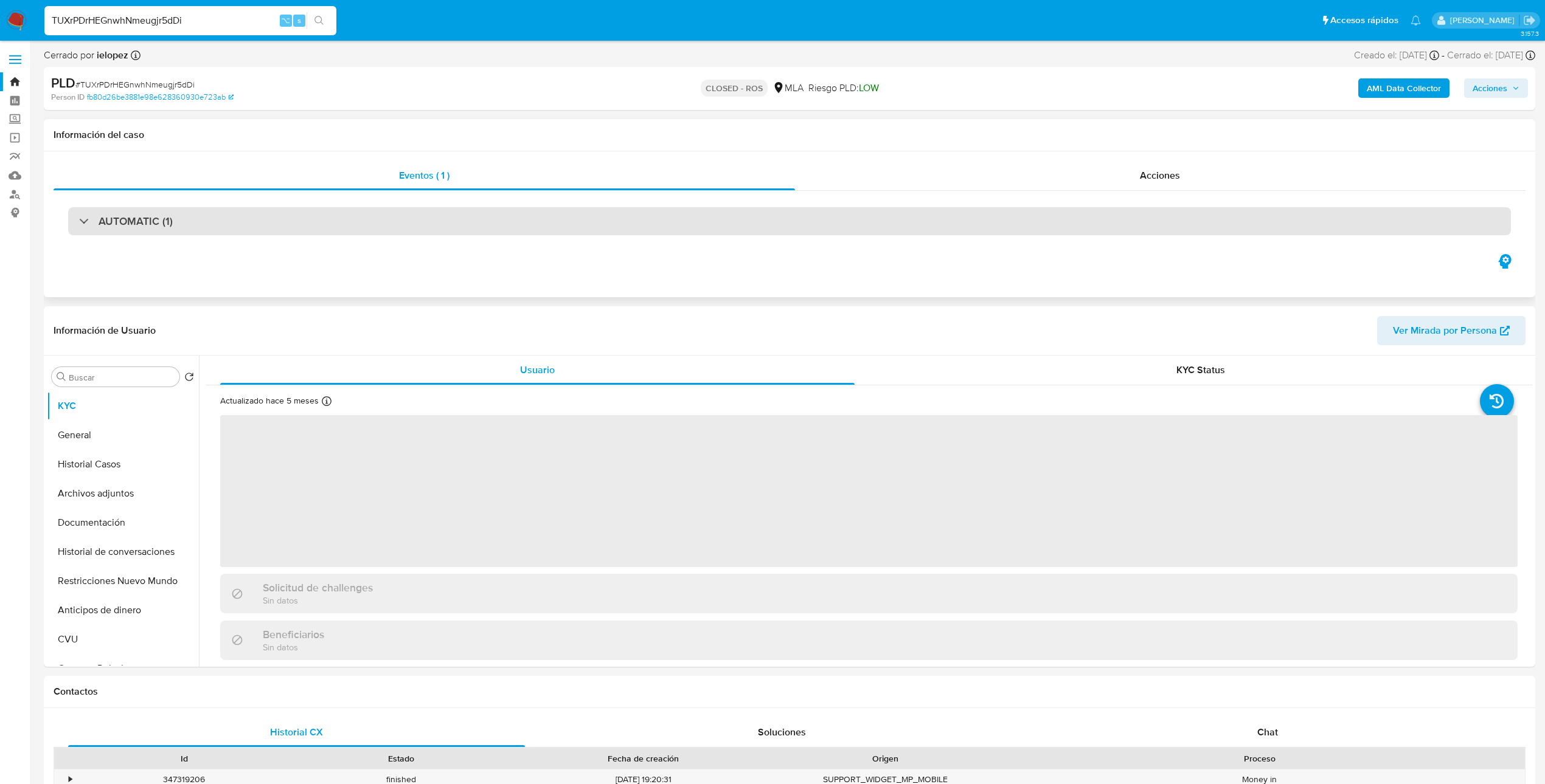
click at [385, 207] on div "AUTOMATIC (1)" at bounding box center [789, 221] width 1443 height 28
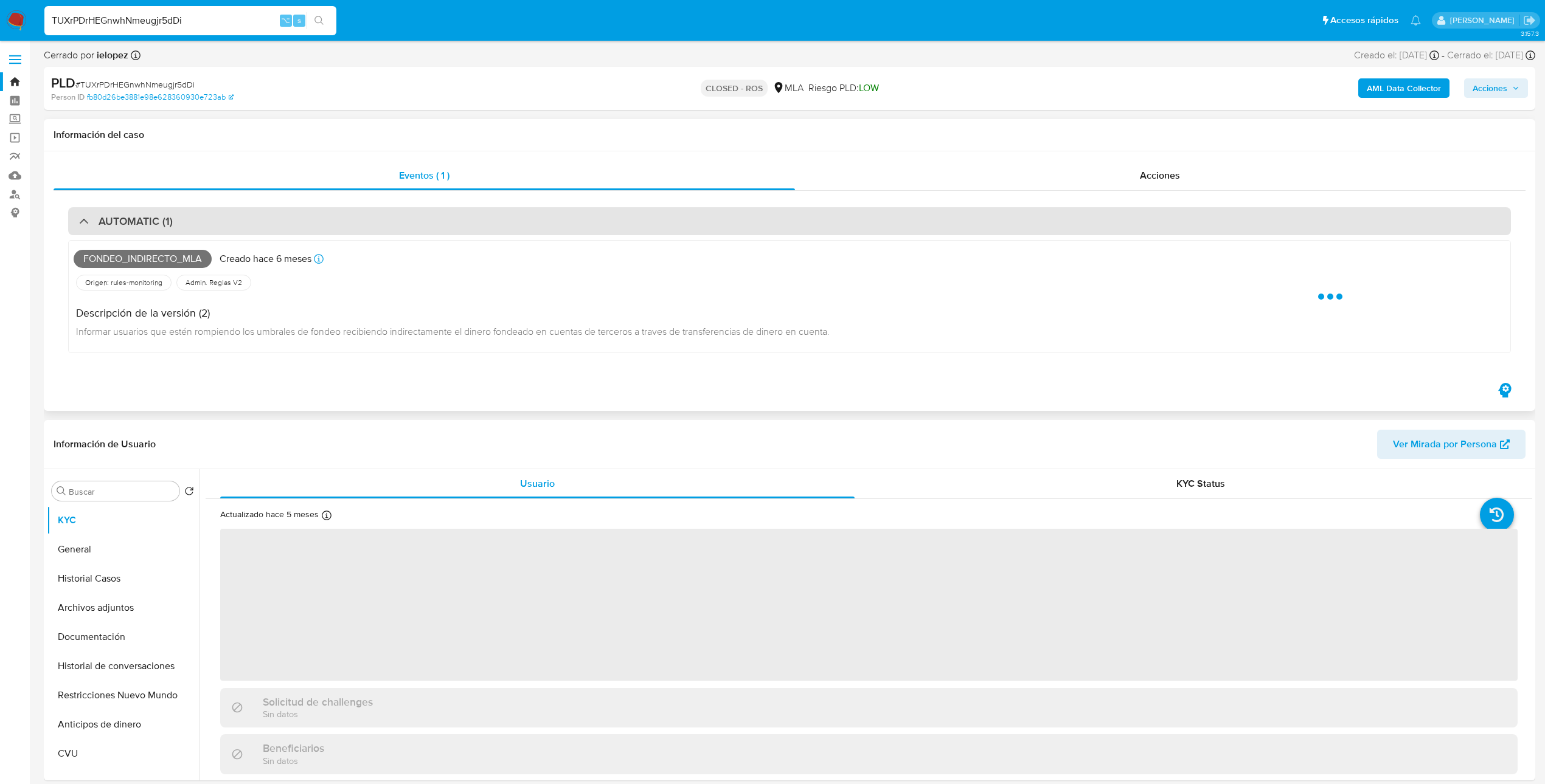
select select "10"
